Goal: Task Accomplishment & Management: Manage account settings

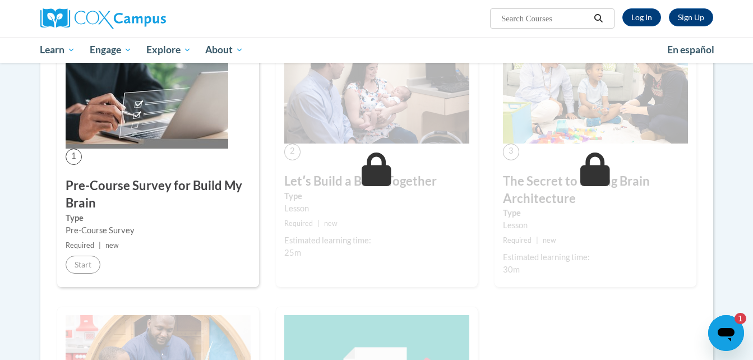
scroll to position [226, 0]
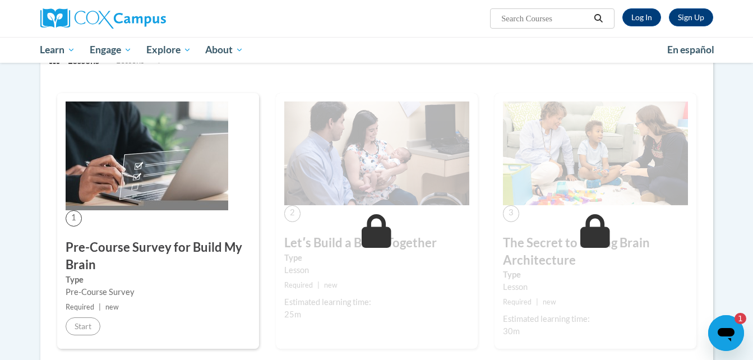
scroll to position [162, 0]
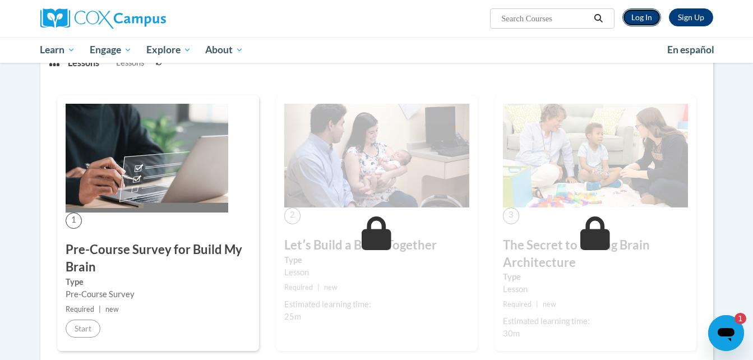
click at [635, 15] on link "Log In" at bounding box center [642, 17] width 39 height 18
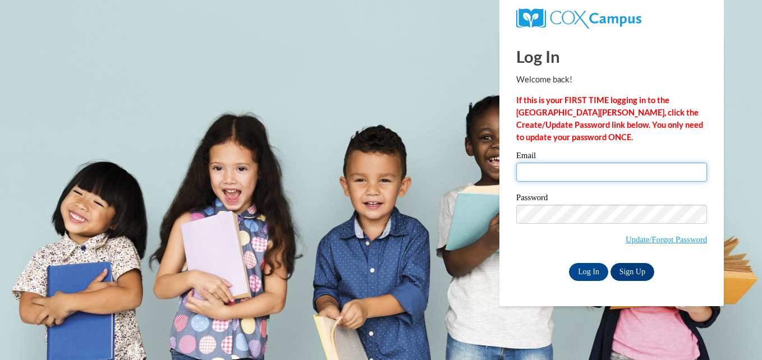
click at [540, 169] on input "Email" at bounding box center [611, 172] width 191 height 19
type input "[EMAIL_ADDRESS][DOMAIN_NAME]"
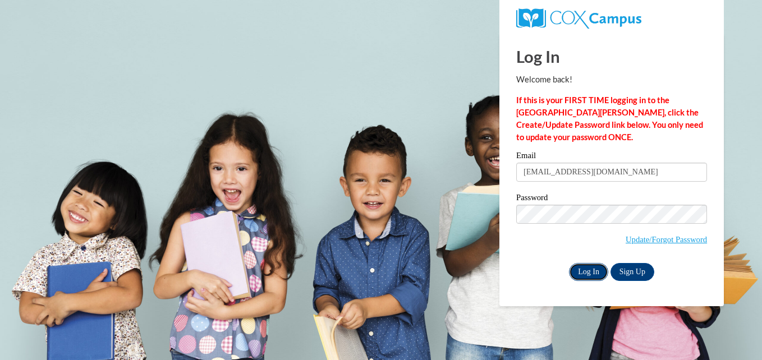
click at [580, 271] on input "Log In" at bounding box center [588, 272] width 39 height 18
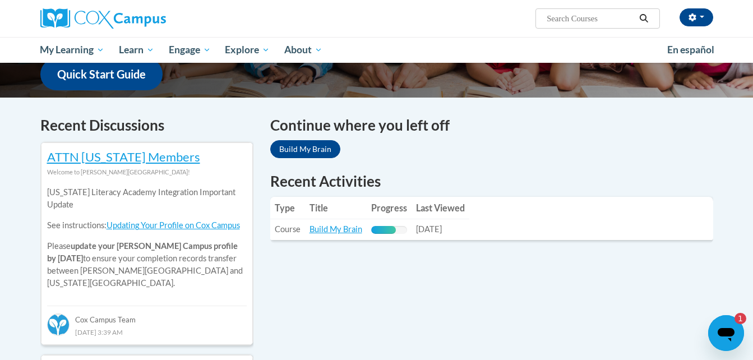
scroll to position [301, 0]
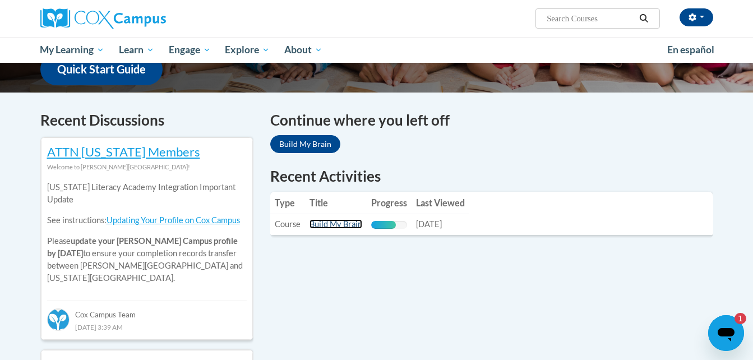
click at [323, 224] on link "Build My Brain" at bounding box center [336, 224] width 53 height 10
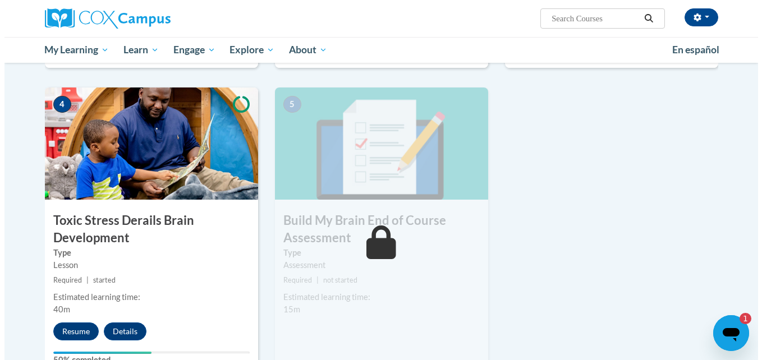
scroll to position [516, 0]
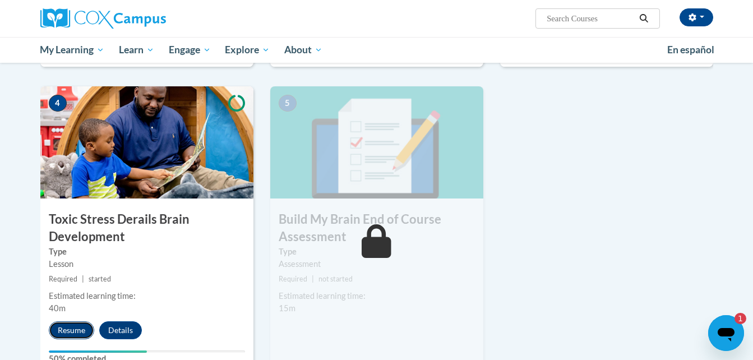
click at [59, 333] on button "Resume" at bounding box center [71, 330] width 45 height 18
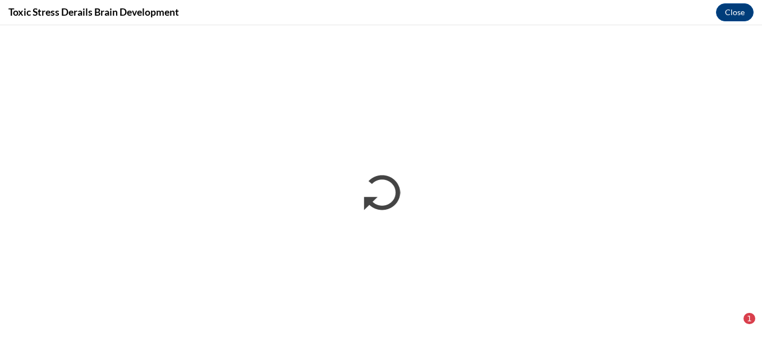
scroll to position [0, 0]
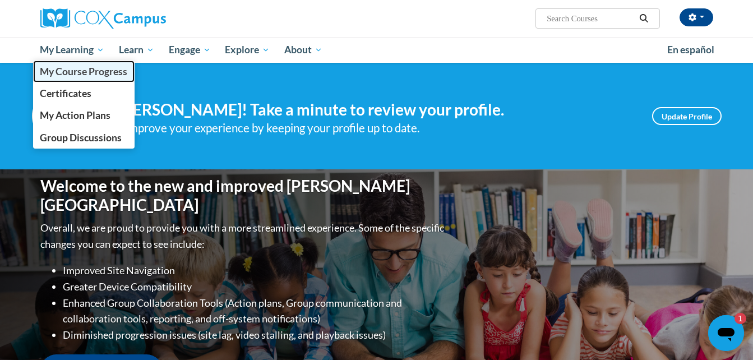
click at [88, 72] on span "My Course Progress" at bounding box center [84, 72] width 88 height 12
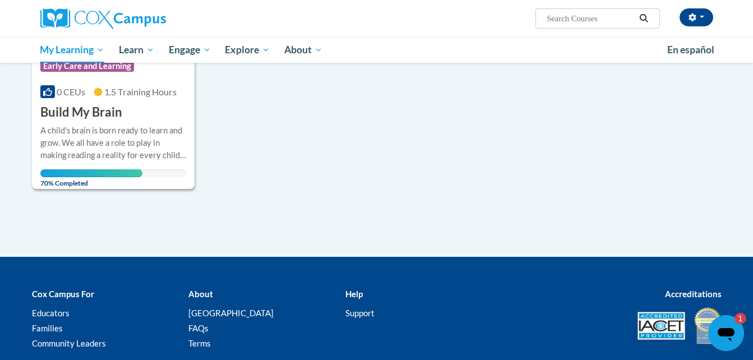
scroll to position [270, 0]
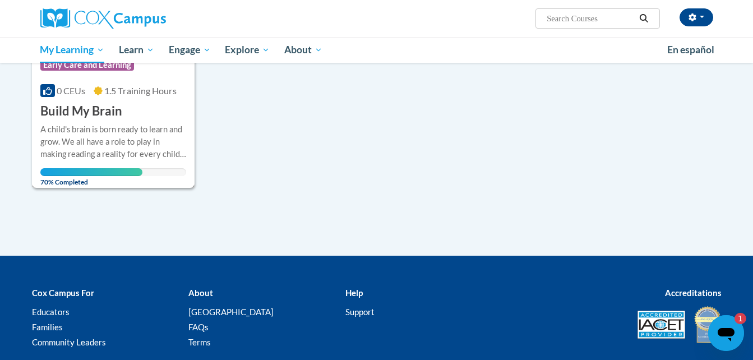
click at [67, 137] on div "A child's brain is born ready to learn and grow. We all have a role to play in …" at bounding box center [113, 141] width 146 height 37
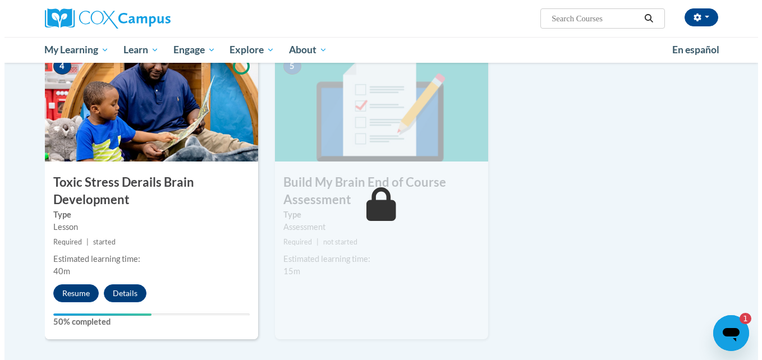
scroll to position [583, 0]
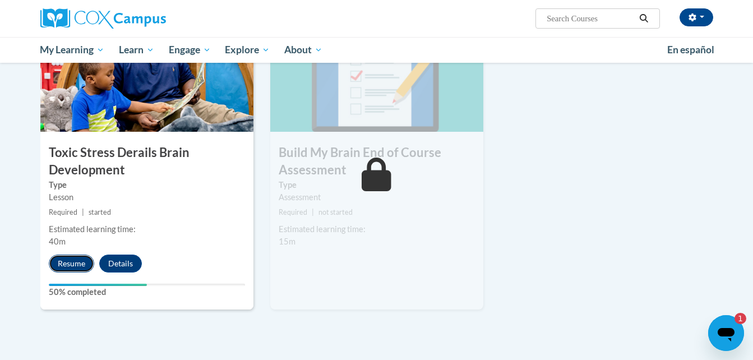
click at [85, 266] on button "Resume" at bounding box center [71, 264] width 45 height 18
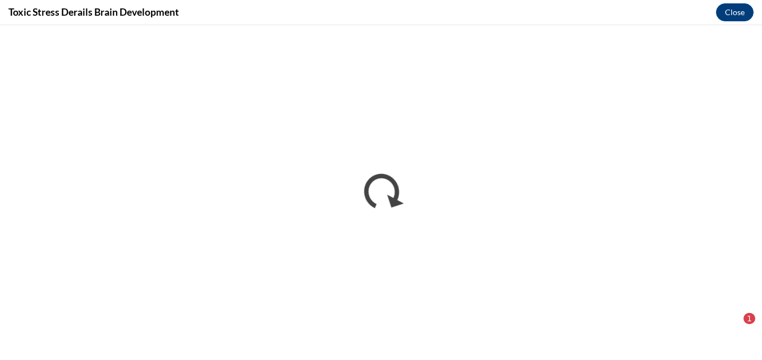
scroll to position [0, 0]
